Goal: Information Seeking & Learning: Learn about a topic

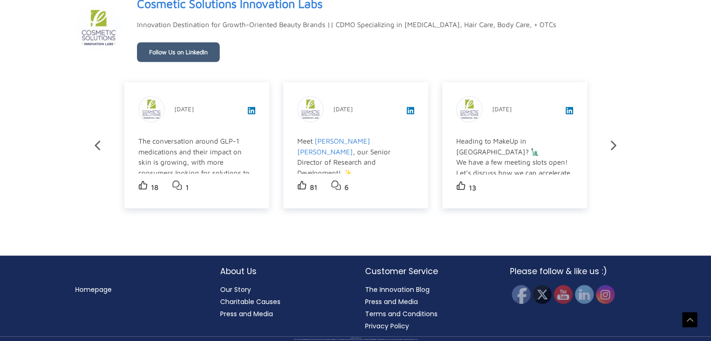
scroll to position [1659, 0]
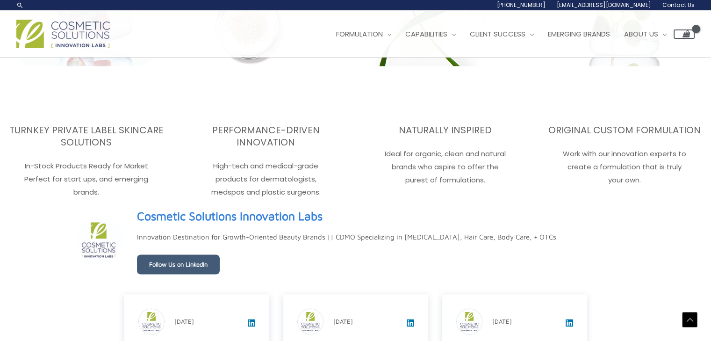
scroll to position [1431, 0]
click at [439, 33] on span "Capabilities" at bounding box center [426, 34] width 42 height 10
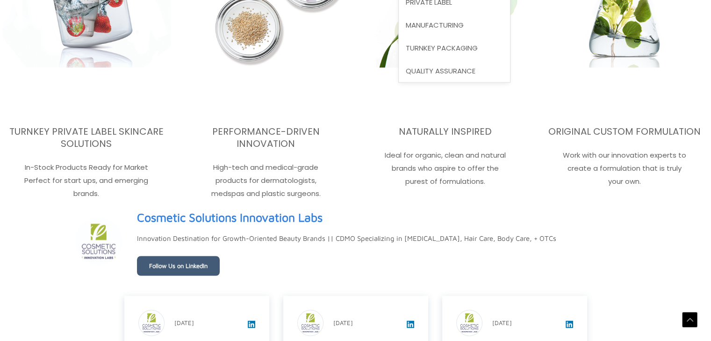
scroll to position [1445, 0]
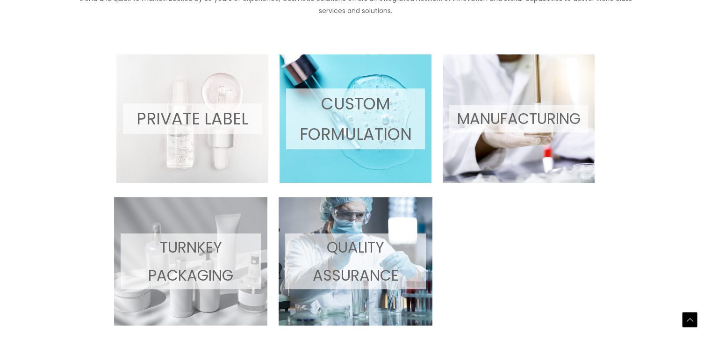
scroll to position [491, 0]
click at [511, 121] on p "MANUFACTURING" at bounding box center [518, 119] width 139 height 28
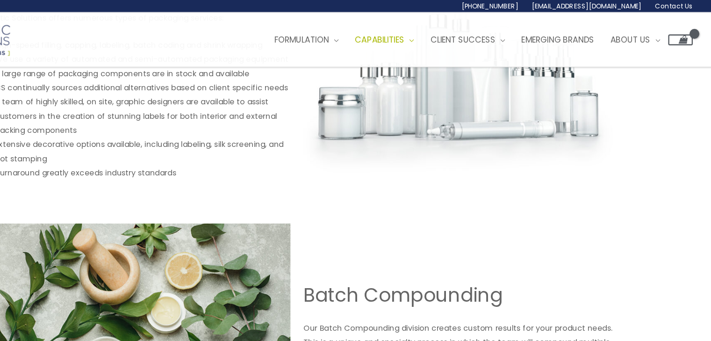
scroll to position [1049, 0]
